Goal: Find specific page/section: Find specific page/section

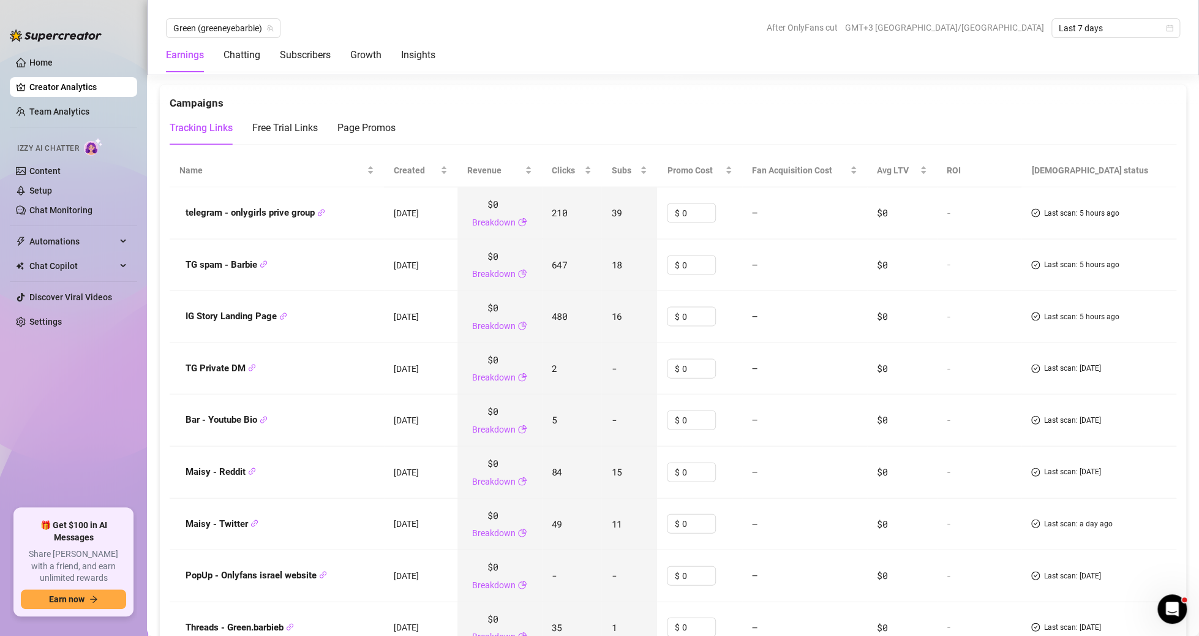
scroll to position [1683, 0]
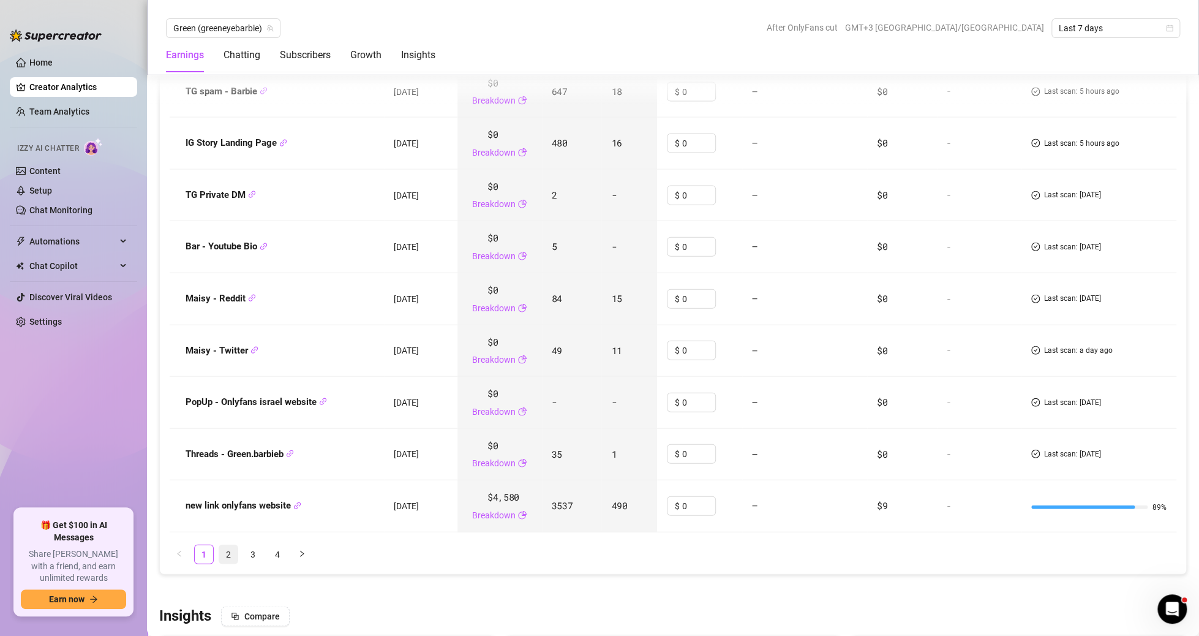
click at [233, 545] on link "2" at bounding box center [228, 554] width 18 height 18
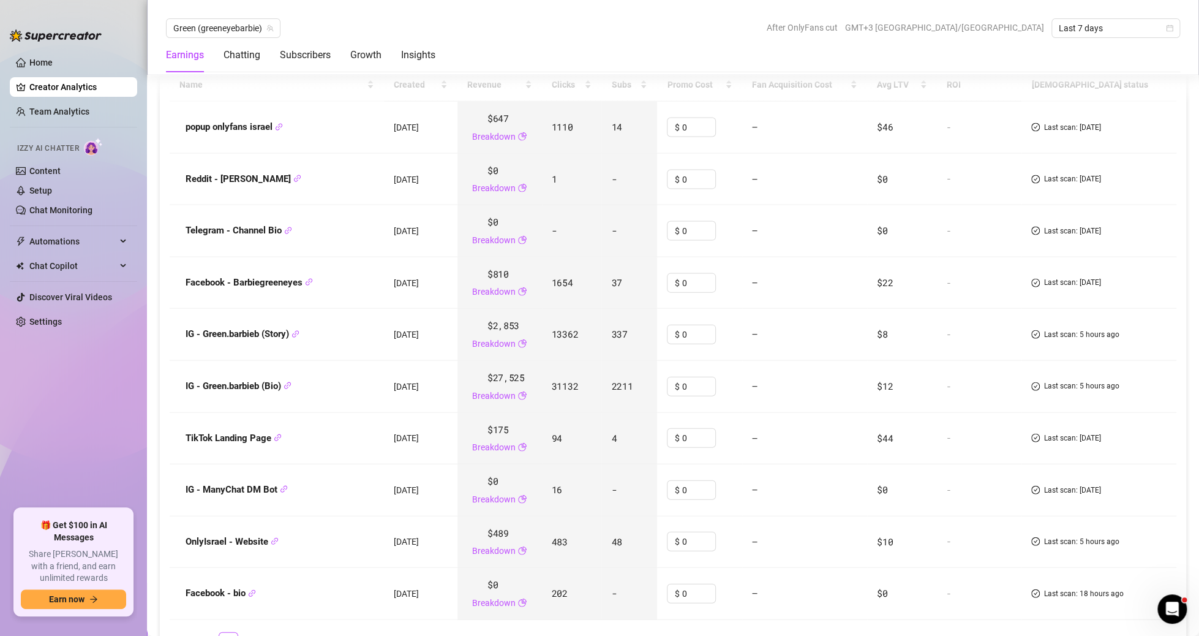
scroll to position [1656, 0]
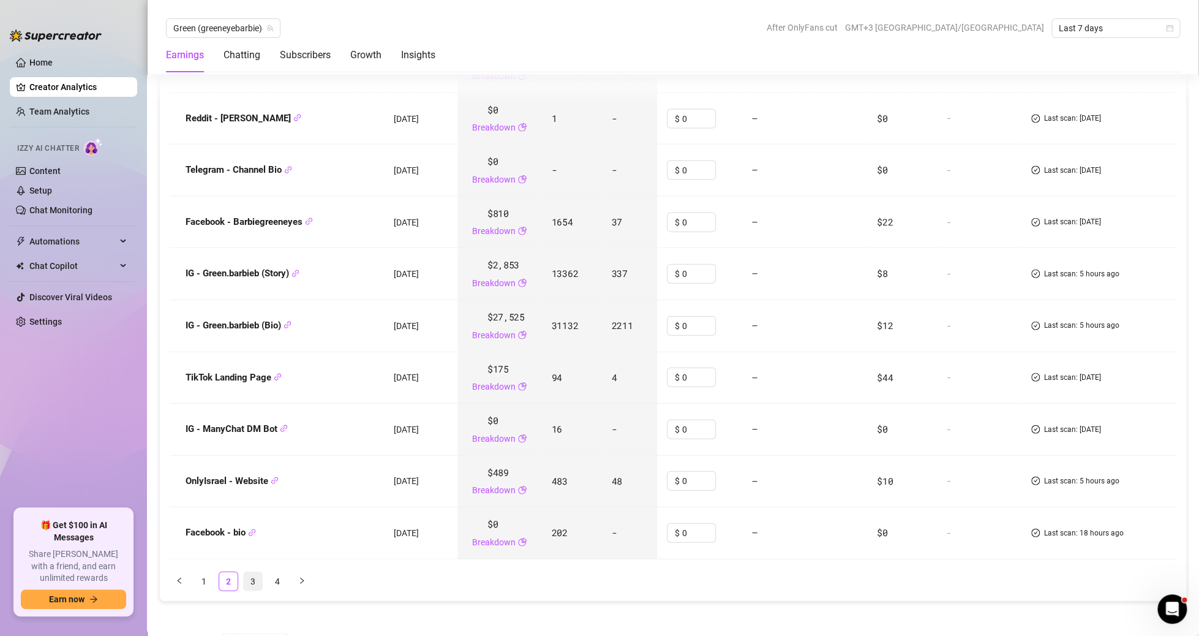
click at [255, 579] on link "3" at bounding box center [253, 581] width 18 height 18
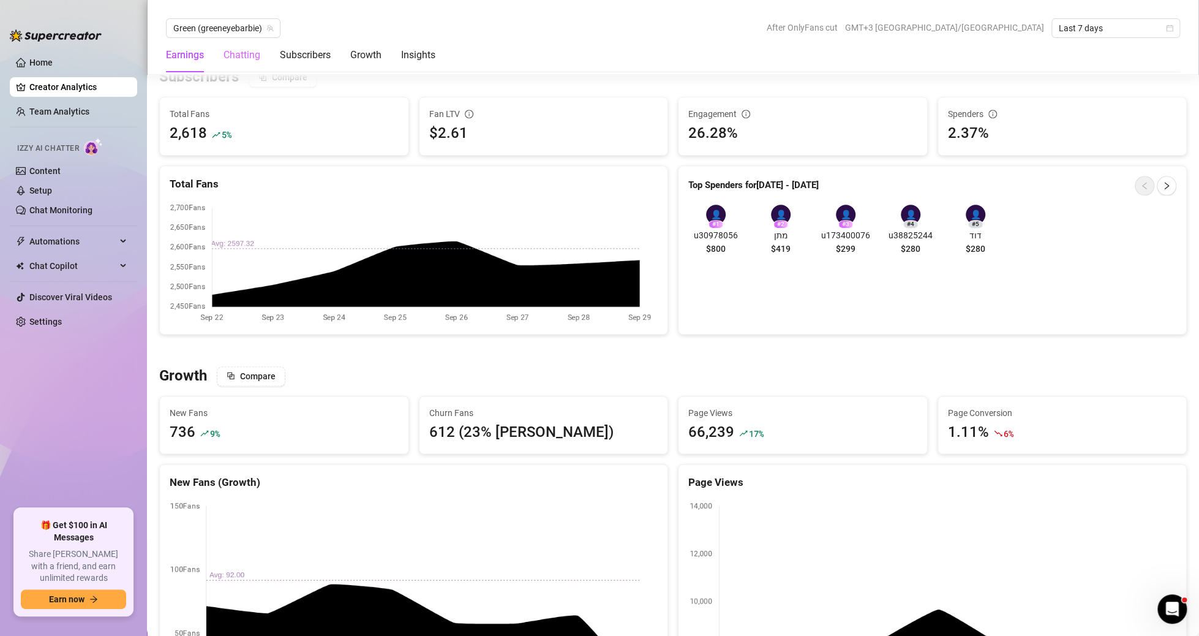
scroll to position [554, 0]
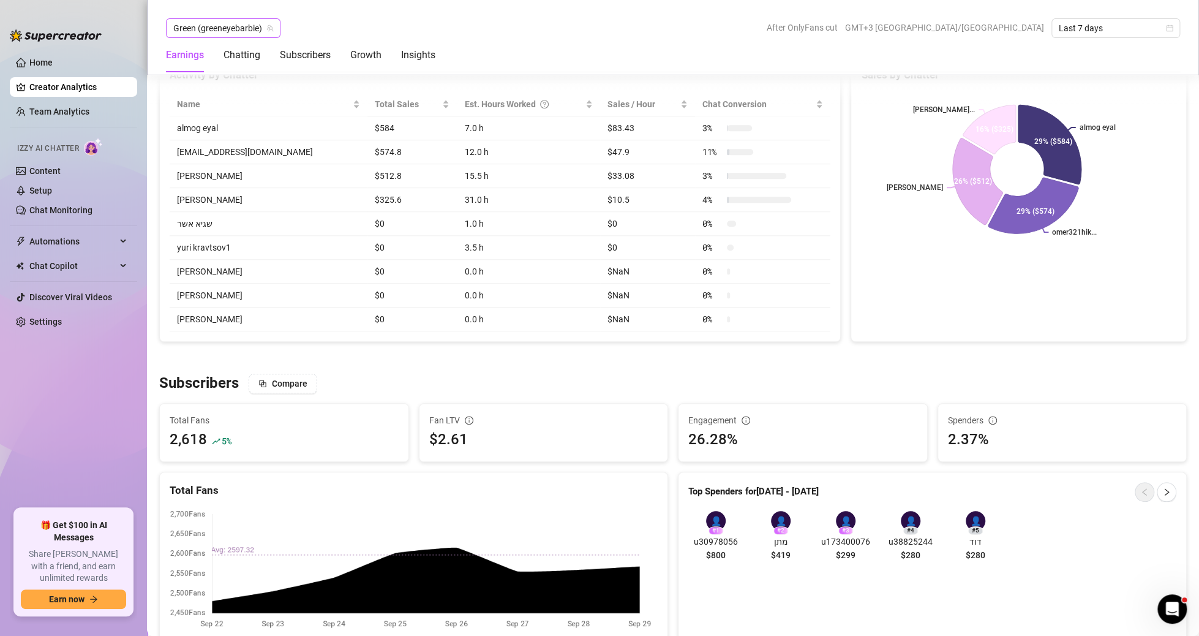
click at [232, 32] on span "Green (greeneyebarbie)" at bounding box center [223, 28] width 100 height 18
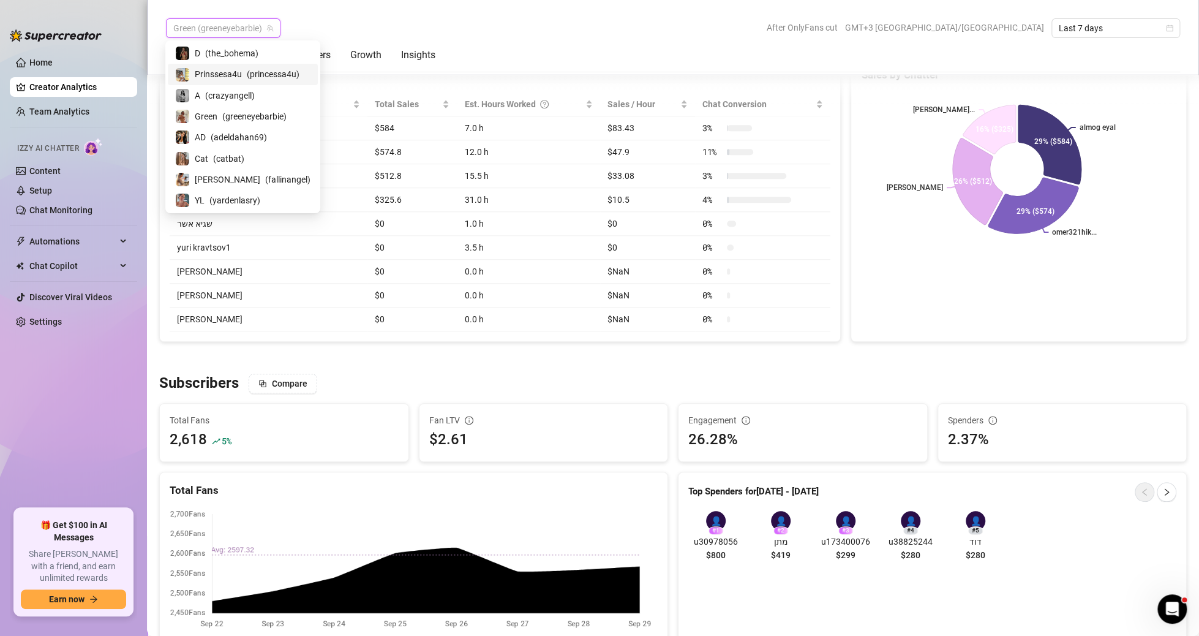
click at [230, 73] on span "Prinssesa4u" at bounding box center [218, 73] width 47 height 13
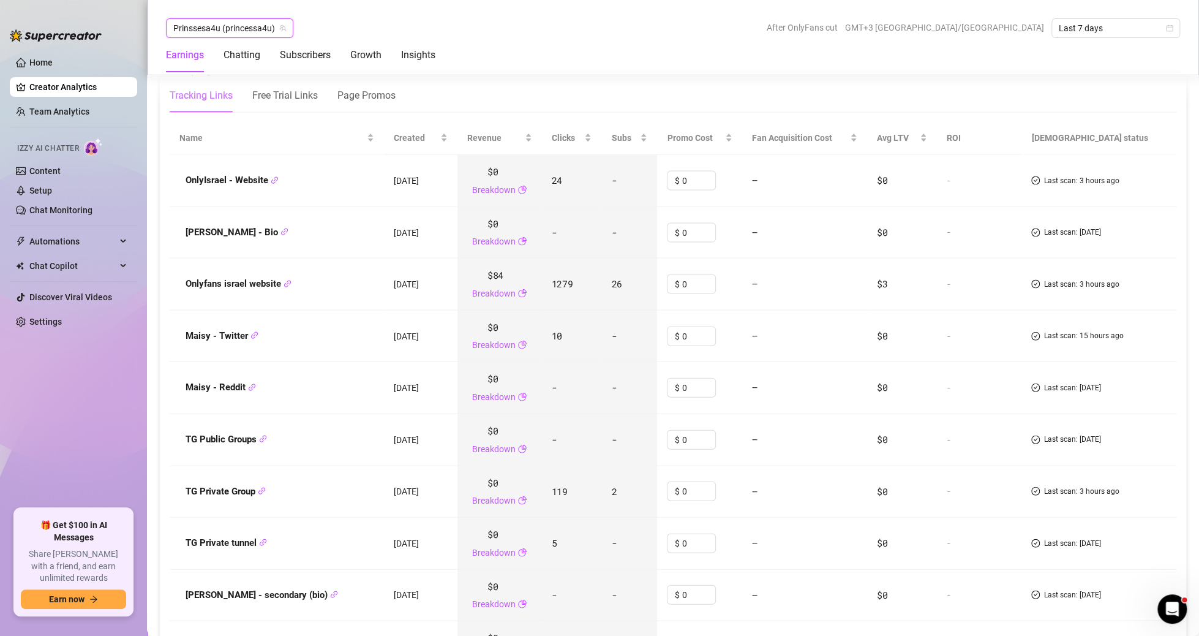
scroll to position [1811, 0]
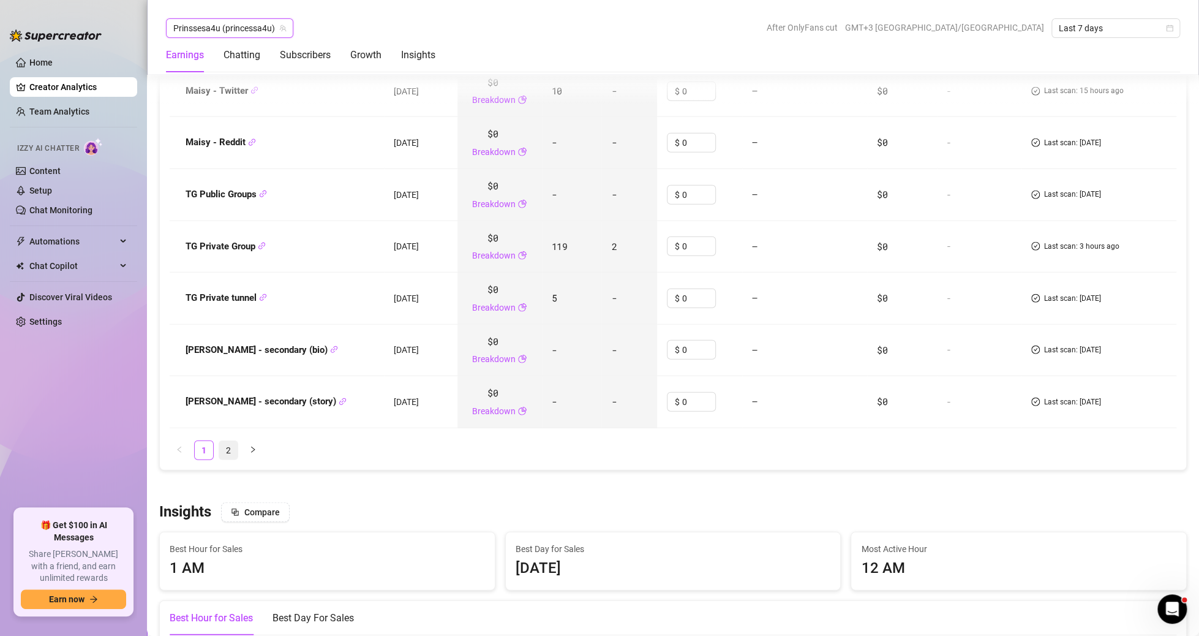
click at [235, 448] on link "2" at bounding box center [228, 450] width 18 height 18
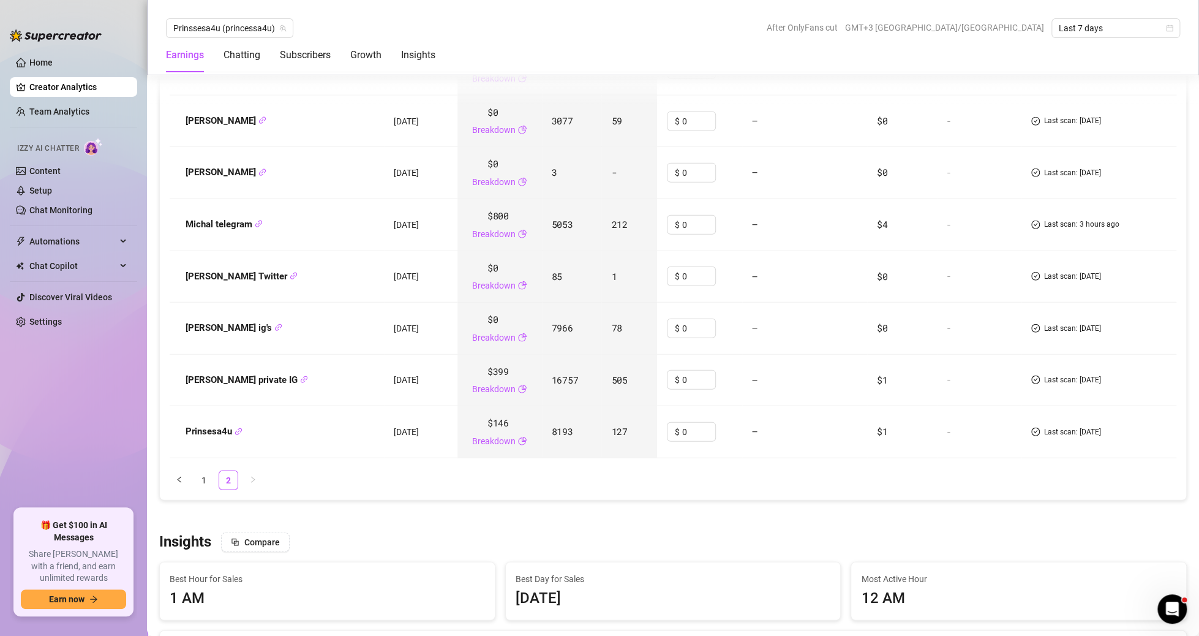
scroll to position [1802, 0]
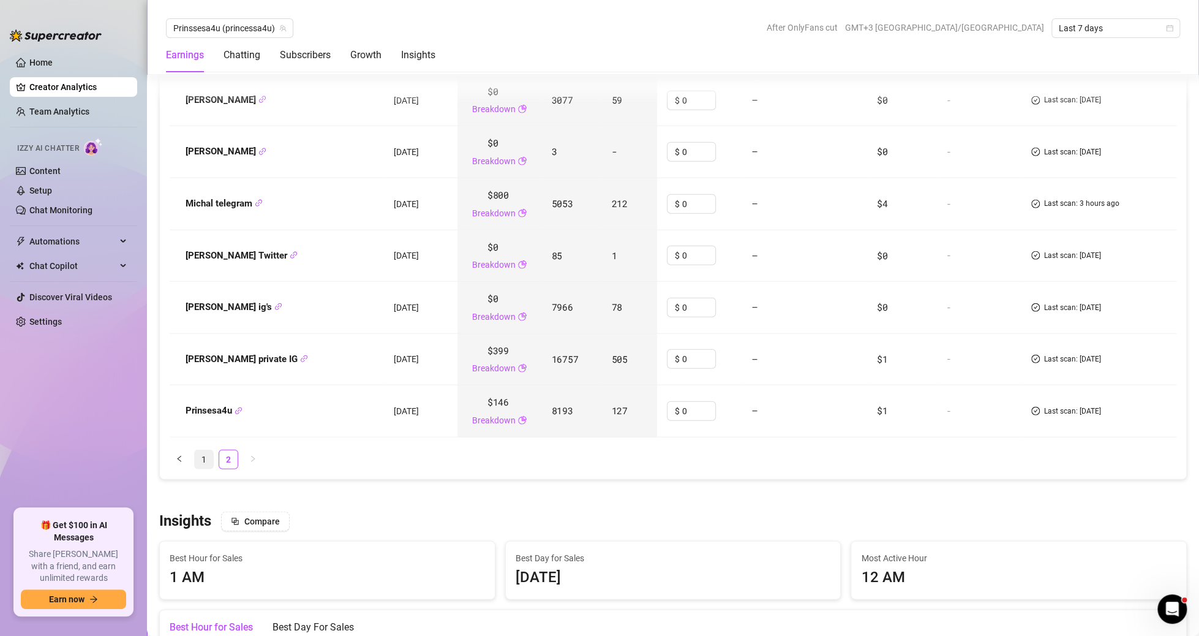
click at [195, 458] on link "1" at bounding box center [204, 459] width 18 height 18
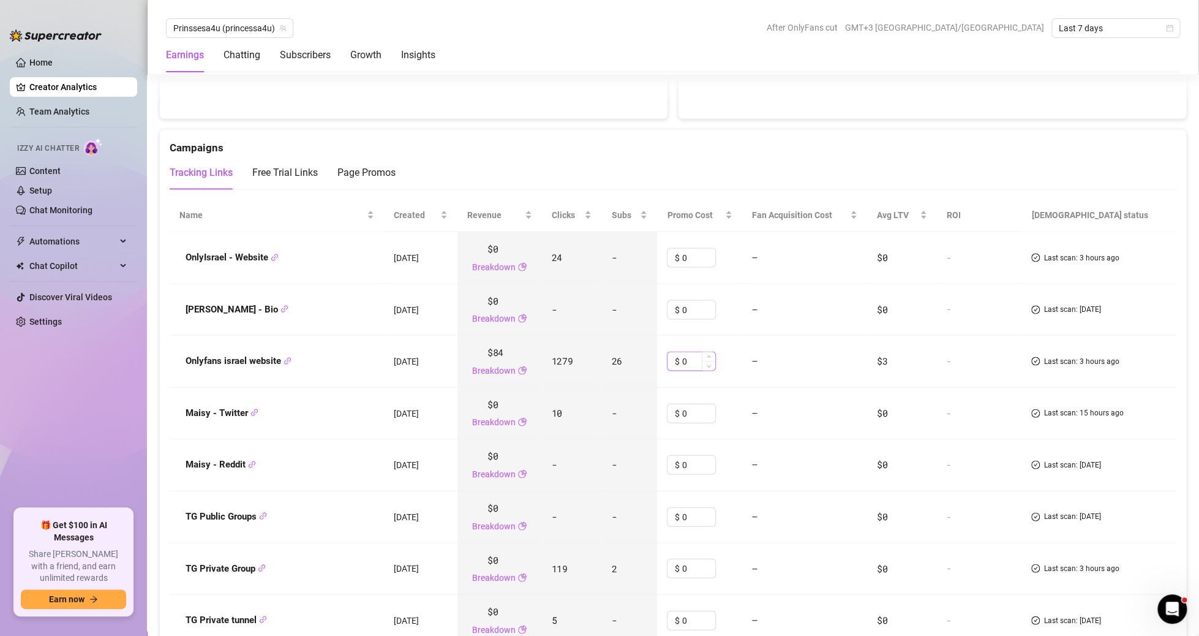
scroll to position [1434, 0]
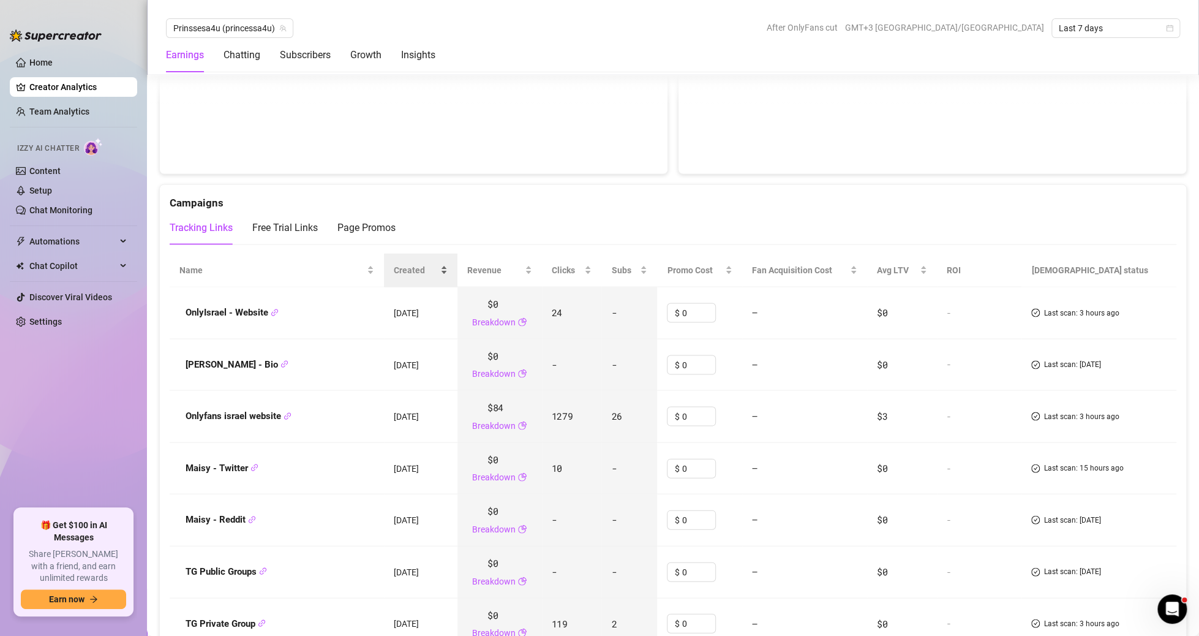
click at [431, 263] on span "Created" at bounding box center [416, 269] width 44 height 13
